Goal: Information Seeking & Learning: Learn about a topic

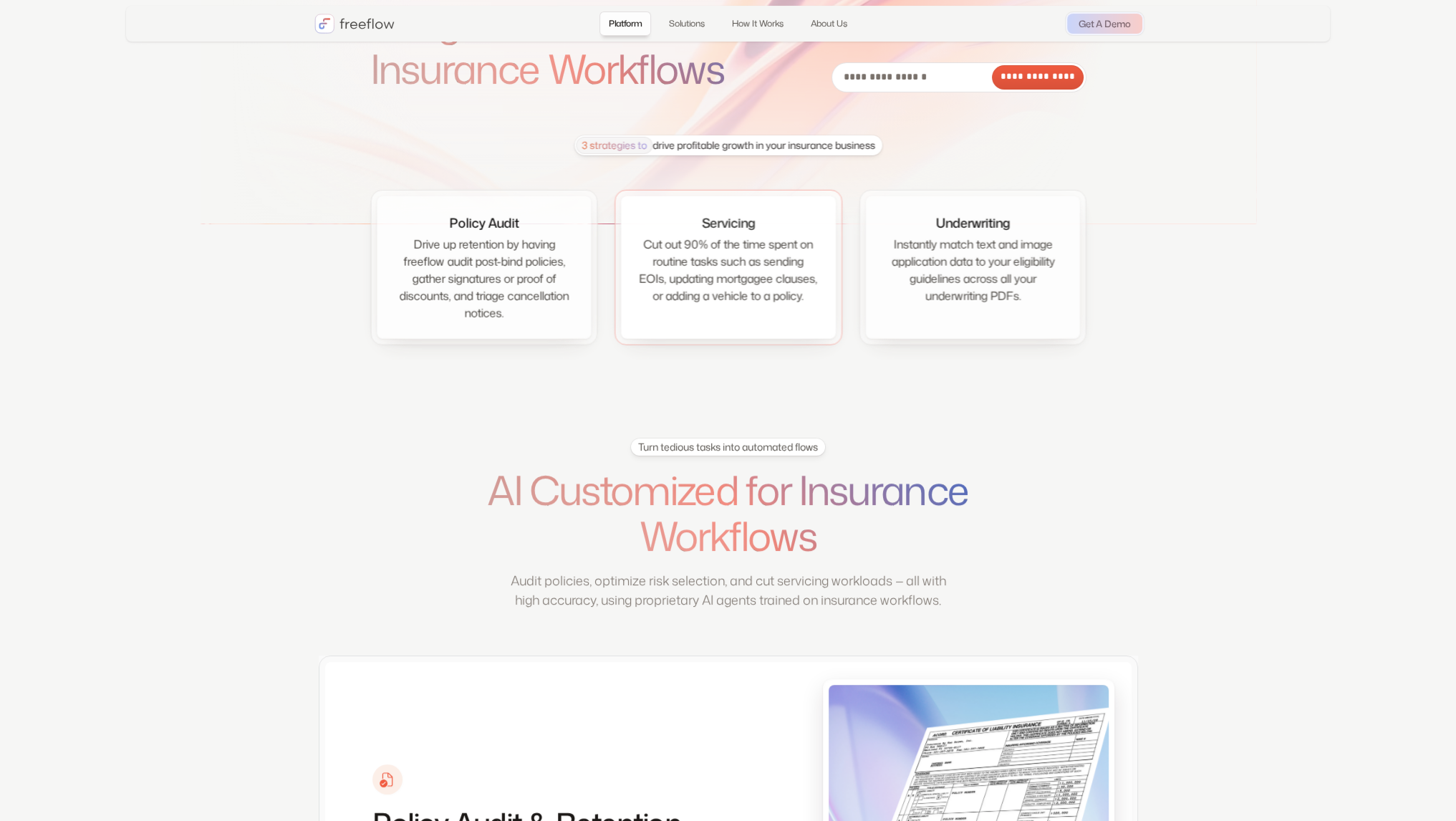
scroll to position [143, 0]
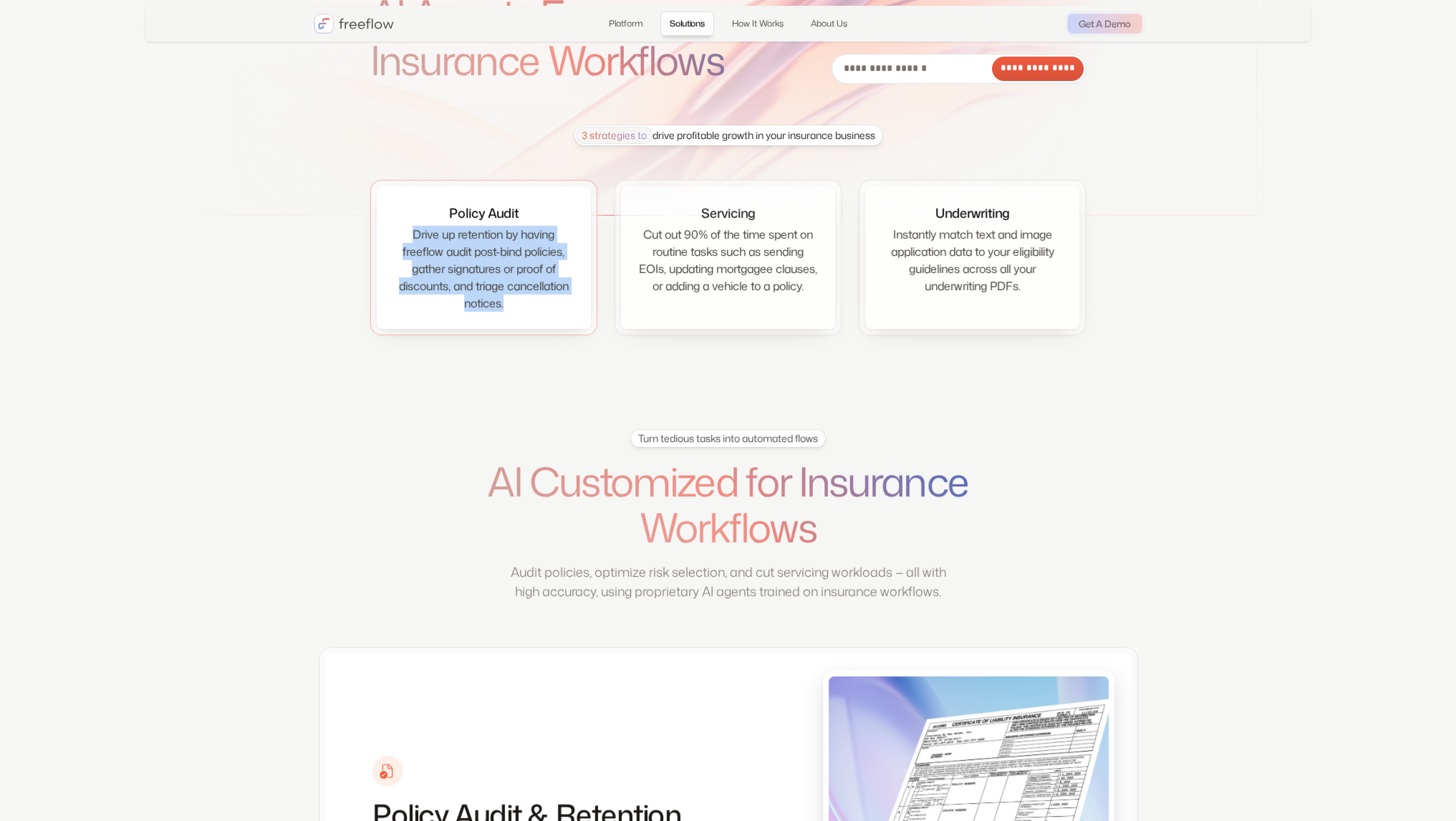
drag, startPoint x: 514, startPoint y: 302, endPoint x: 390, endPoint y: 201, distance: 159.9
click at [405, 235] on div "Drive up retention by having freeflow audit post-bind policies, gather signatur…" at bounding box center [483, 268] width 180 height 86
copy div "Drive up retention by having freeflow audit post-bind policies, gather signatur…"
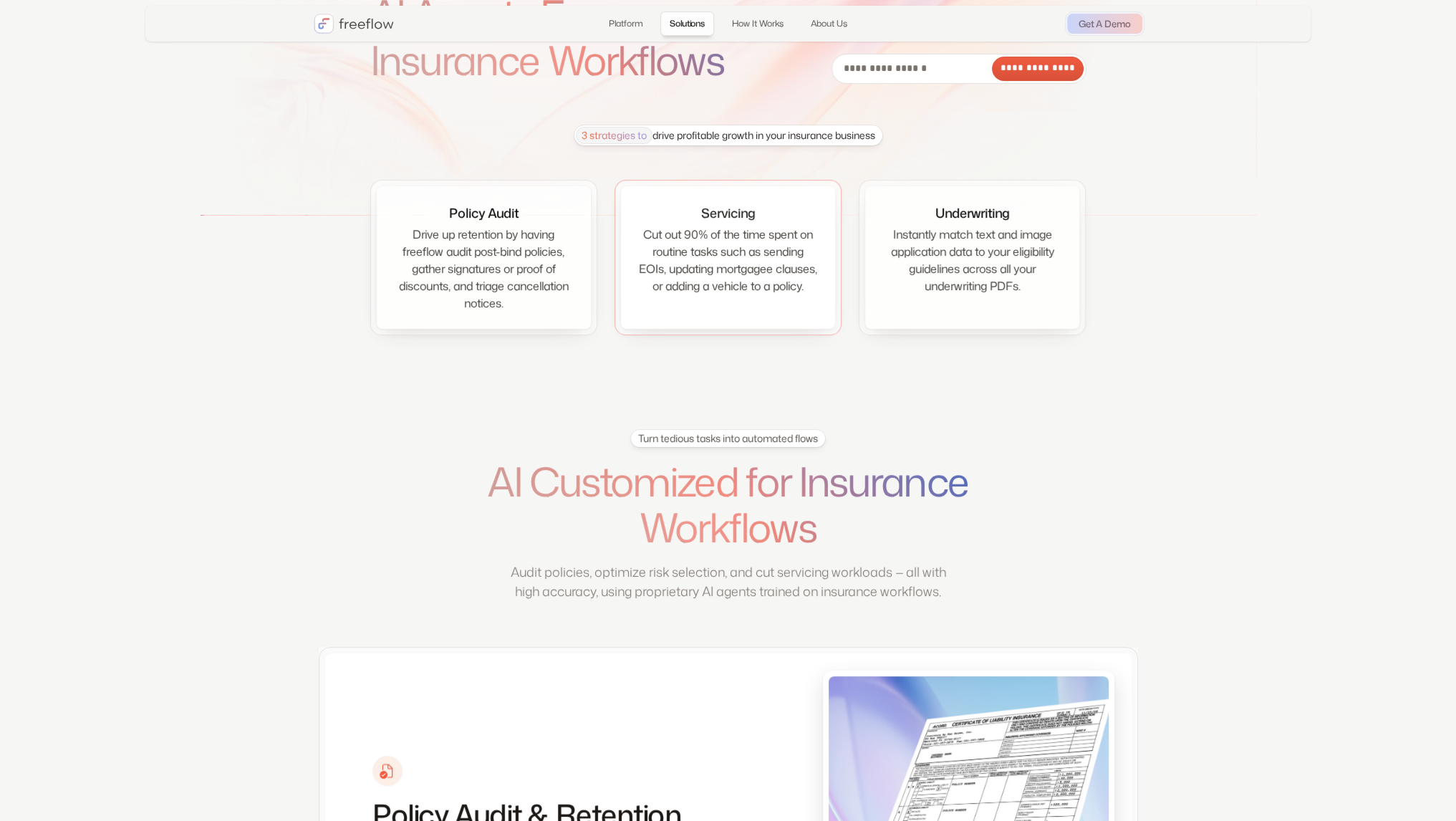
click at [729, 275] on div "Cut out 90% of the time spent on routine tasks such as sending EOIs, updating m…" at bounding box center [728, 260] width 180 height 69
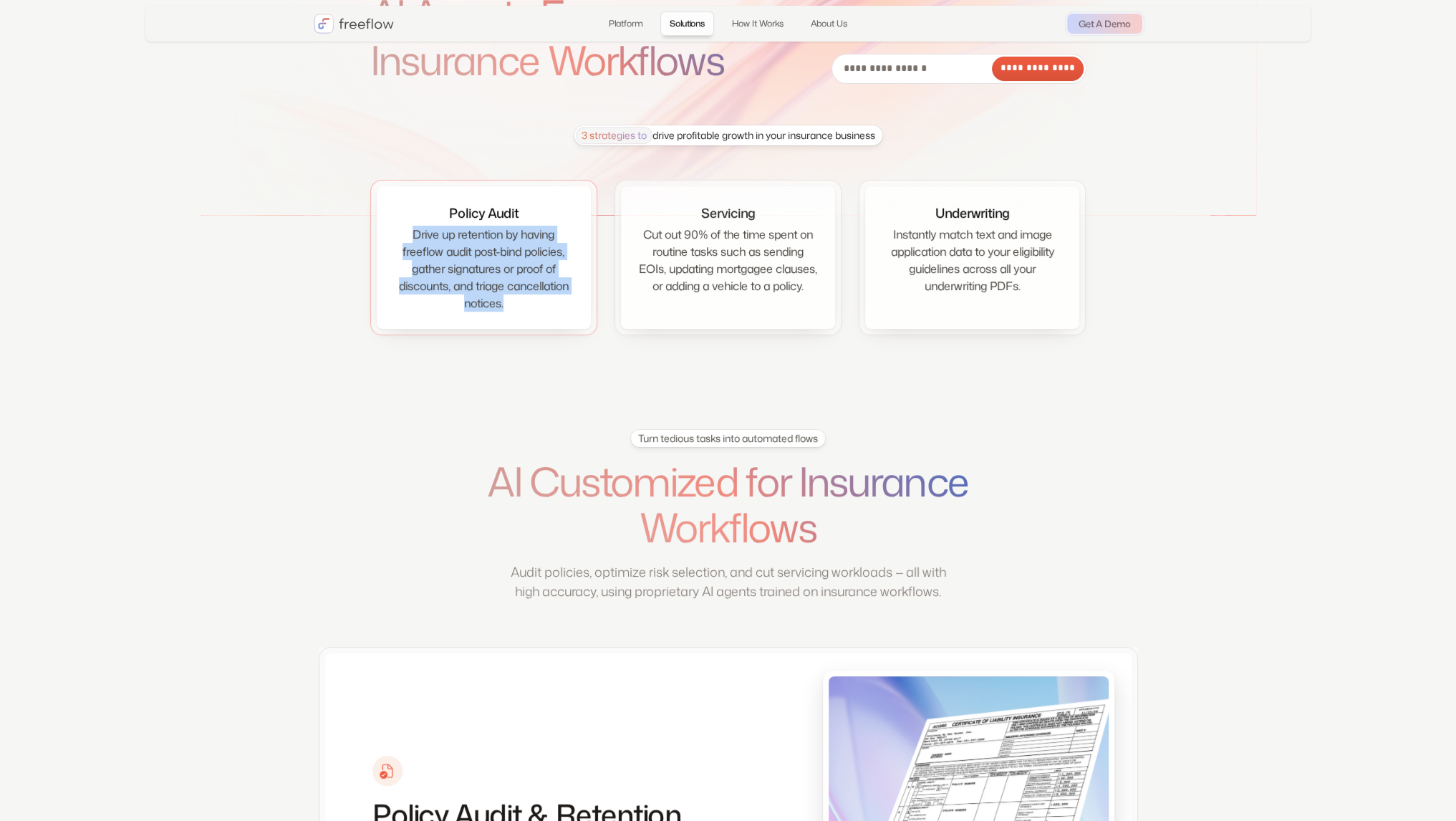
drag, startPoint x: 533, startPoint y: 305, endPoint x: 391, endPoint y: 221, distance: 165.0
click at [391, 221] on div "Policy Audit Drive up retention by having freeflow audit post-bind policies, ga…" at bounding box center [483, 257] width 214 height 143
copy div "Drive up retention by having freeflow audit post-bind policies, gather signatur…"
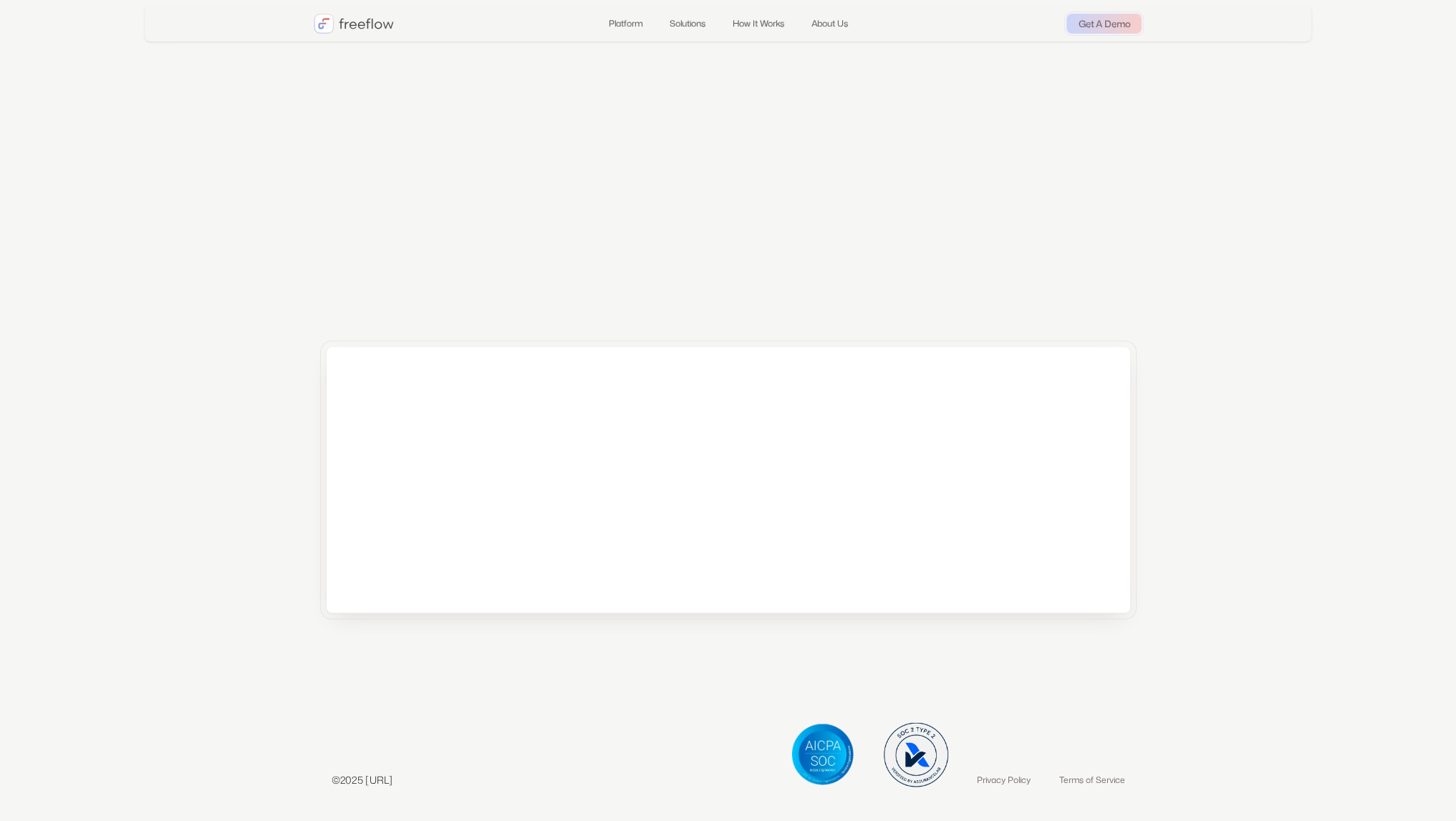
scroll to position [3638, 0]
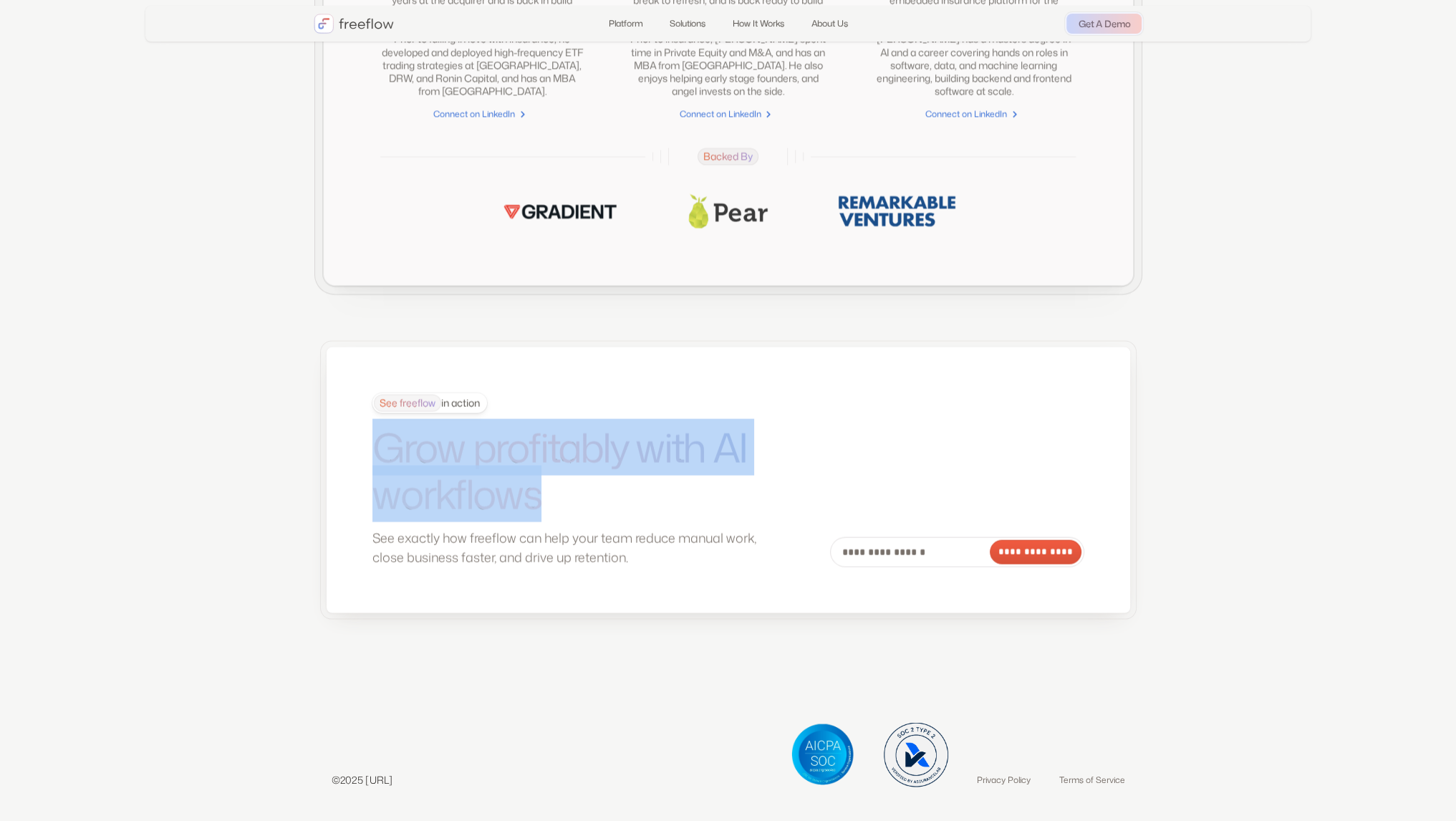
drag, startPoint x: 539, startPoint y: 503, endPoint x: 347, endPoint y: 445, distance: 200.6
click at [347, 445] on div "**********" at bounding box center [728, 480] width 804 height 266
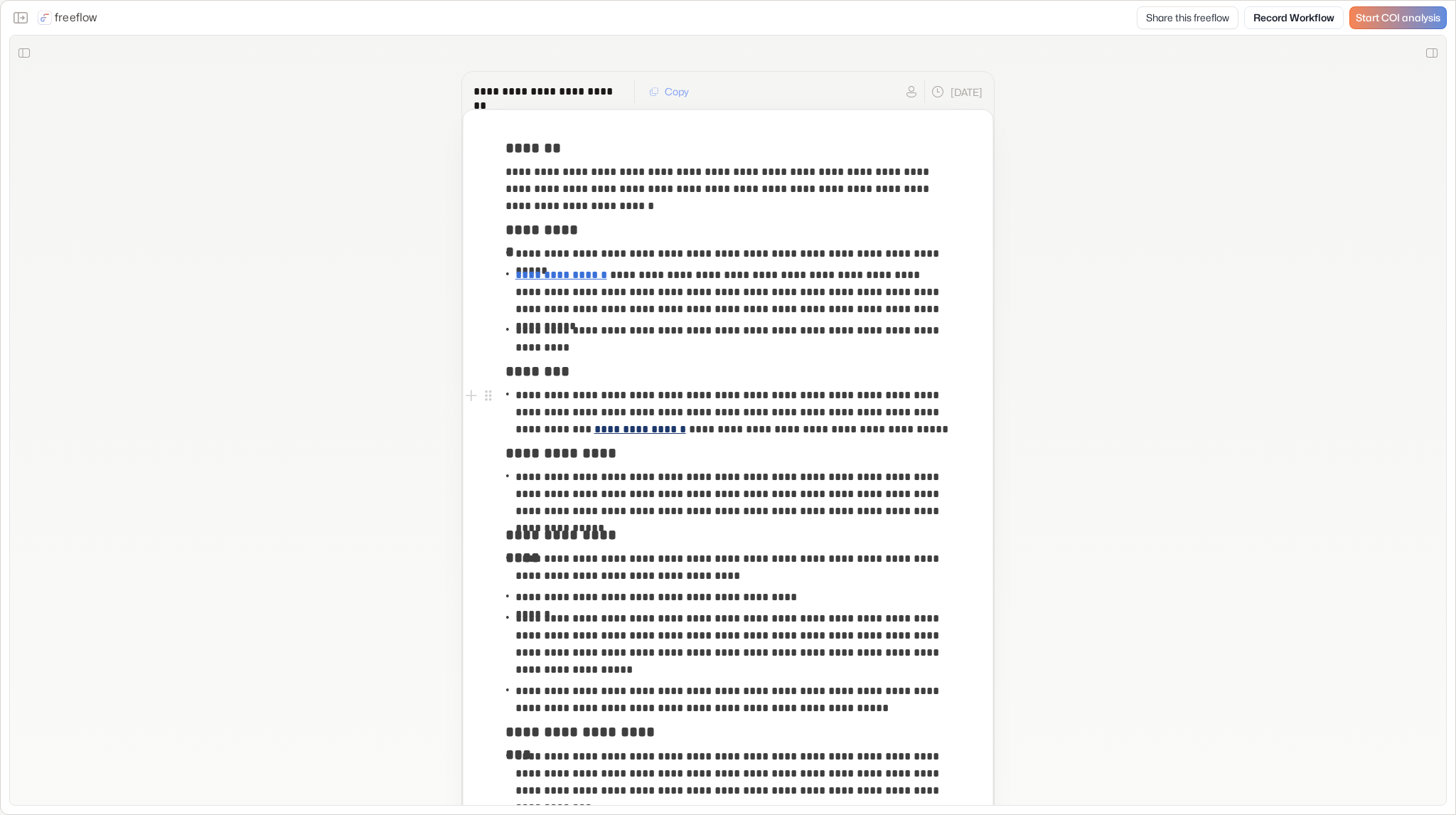
click at [597, 427] on link "**********" at bounding box center [640, 430] width 92 height 11
